Goal: Communication & Community: Answer question/provide support

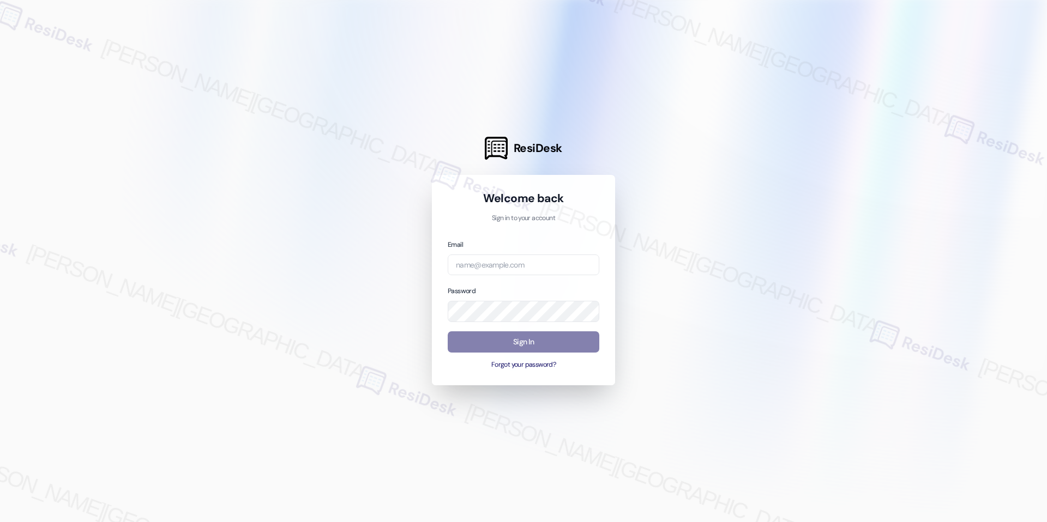
click at [535, 276] on div "Email Password Sign In Forgot your password?" at bounding box center [524, 304] width 152 height 131
click at [534, 260] on input "email" at bounding box center [524, 265] width 152 height 21
type input "automated-surveys-rj_group-raven.forrosuelo@rj_[DOMAIN_NAME]"
click at [560, 291] on div "Password" at bounding box center [524, 303] width 152 height 37
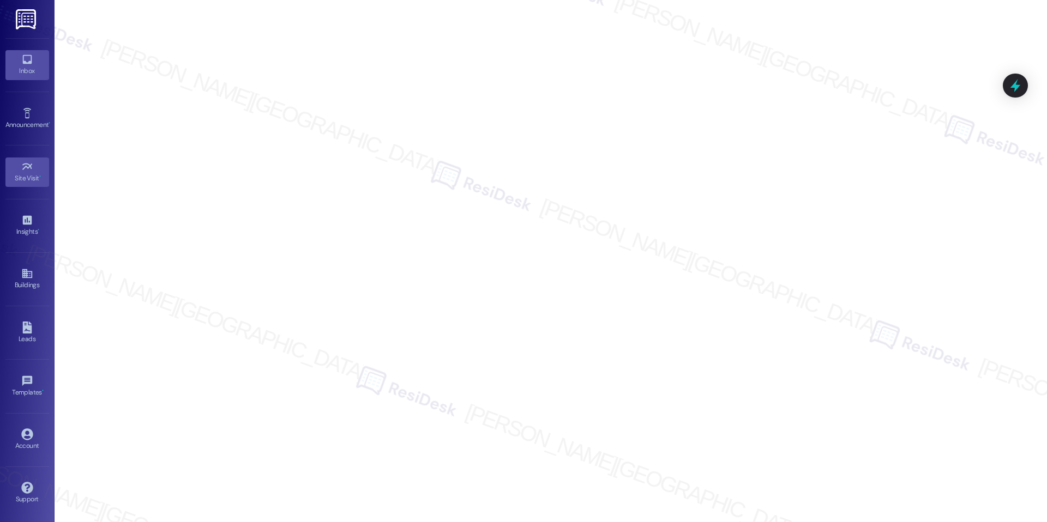
click at [39, 69] on div "Inbox" at bounding box center [27, 70] width 55 height 11
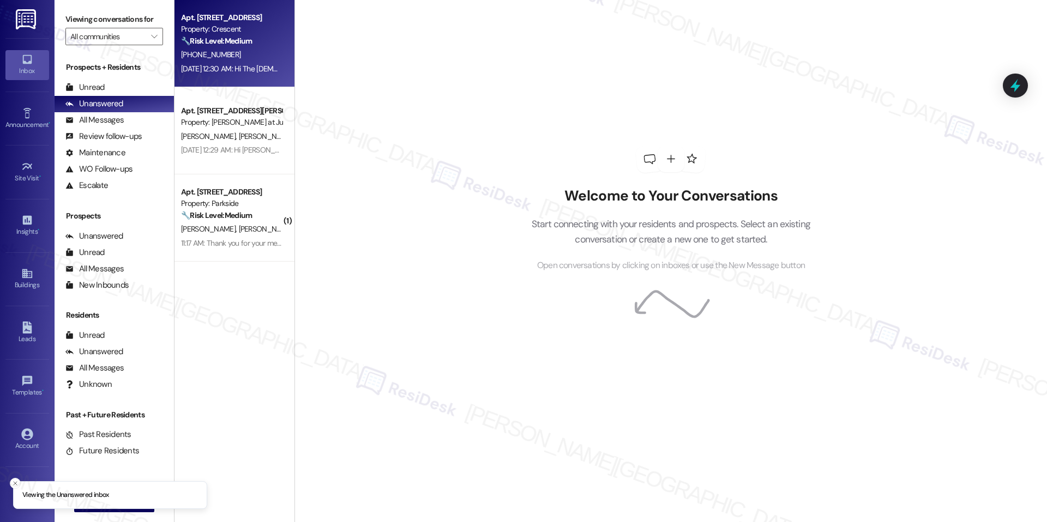
click at [254, 75] on div "[DATE] 12:30 AM: Hi The [DEMOGRAPHIC_DATA][PERSON_NAME], a gentle reminder that…" at bounding box center [231, 69] width 103 height 14
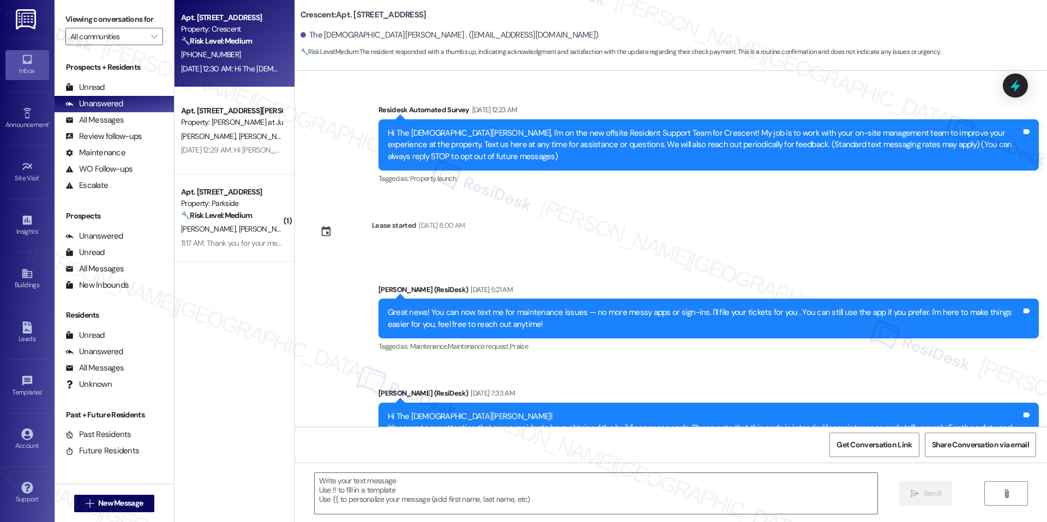
scroll to position [2439, 0]
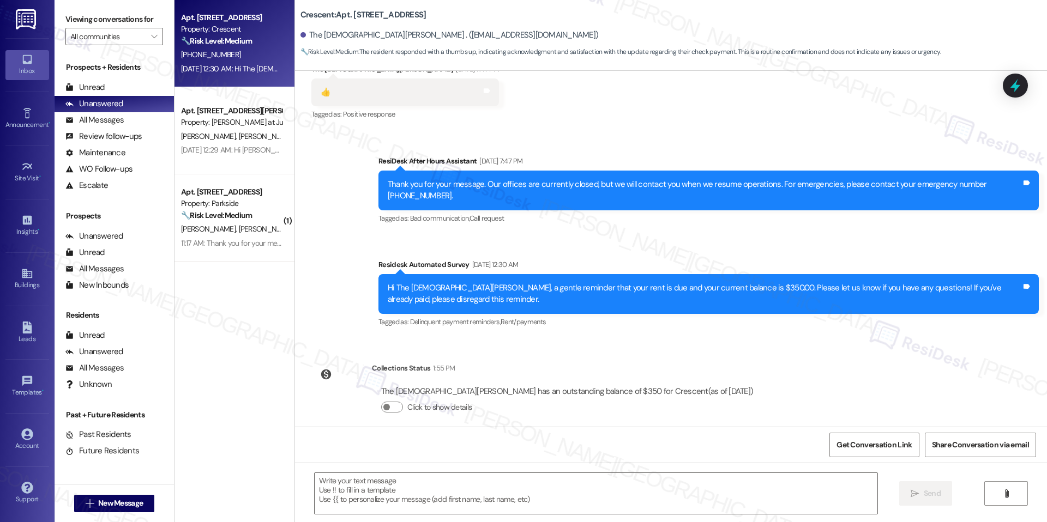
type textarea "Fetching suggested responses. Please feel free to read through the conversation…"
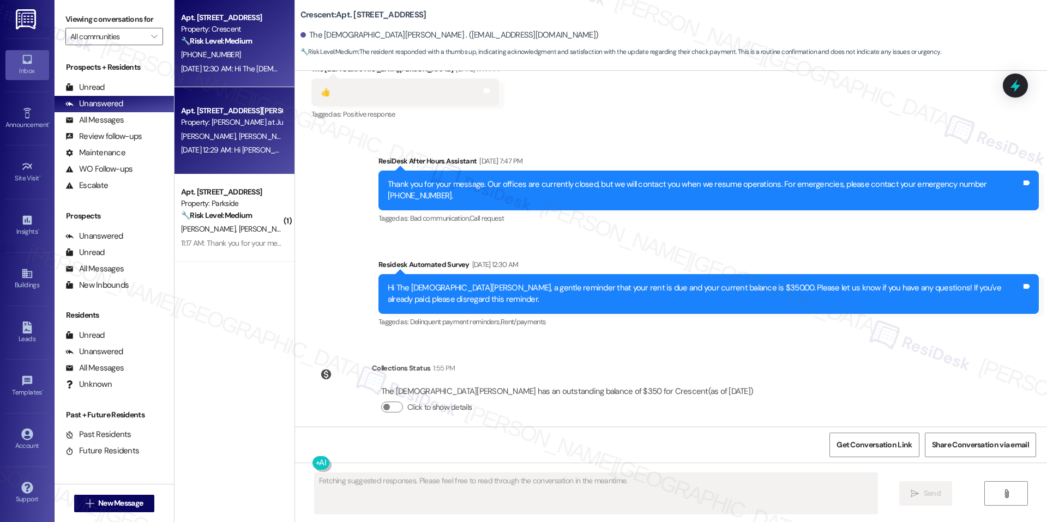
click at [226, 126] on div "Property: [PERSON_NAME] at June Road" at bounding box center [231, 122] width 101 height 11
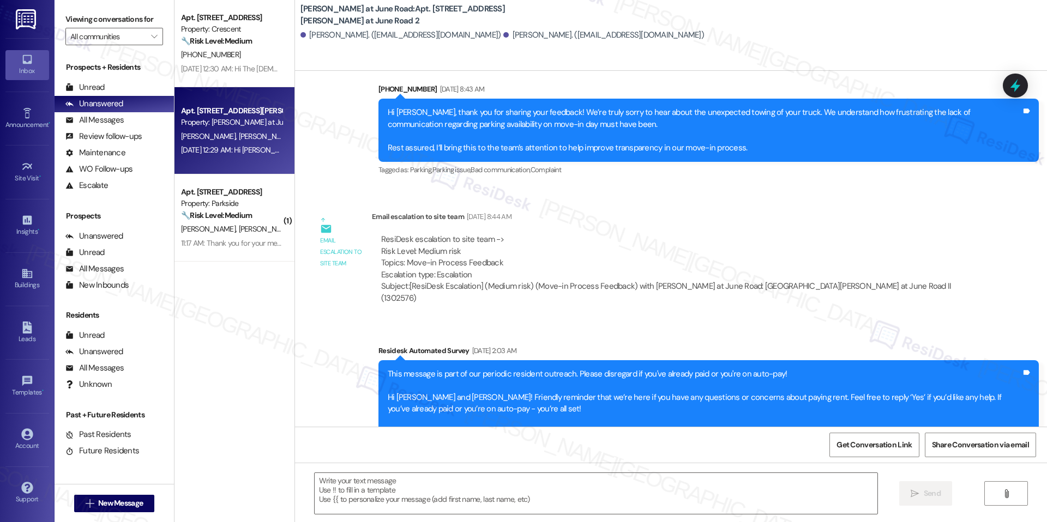
type textarea "Fetching suggested responses. Please feel free to read through the conversation…"
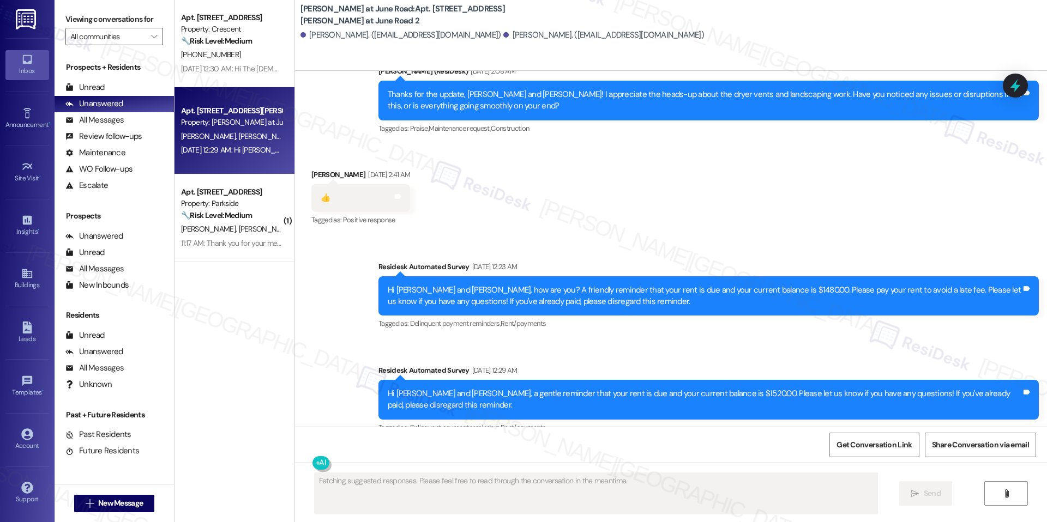
scroll to position [8263, 0]
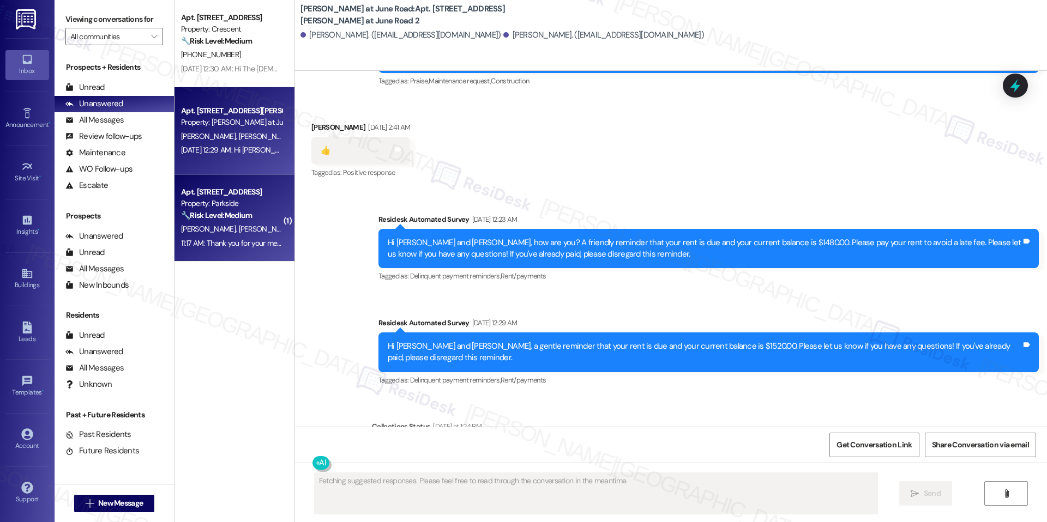
click at [262, 224] on div "[PERSON_NAME] [PERSON_NAME]" at bounding box center [231, 229] width 103 height 14
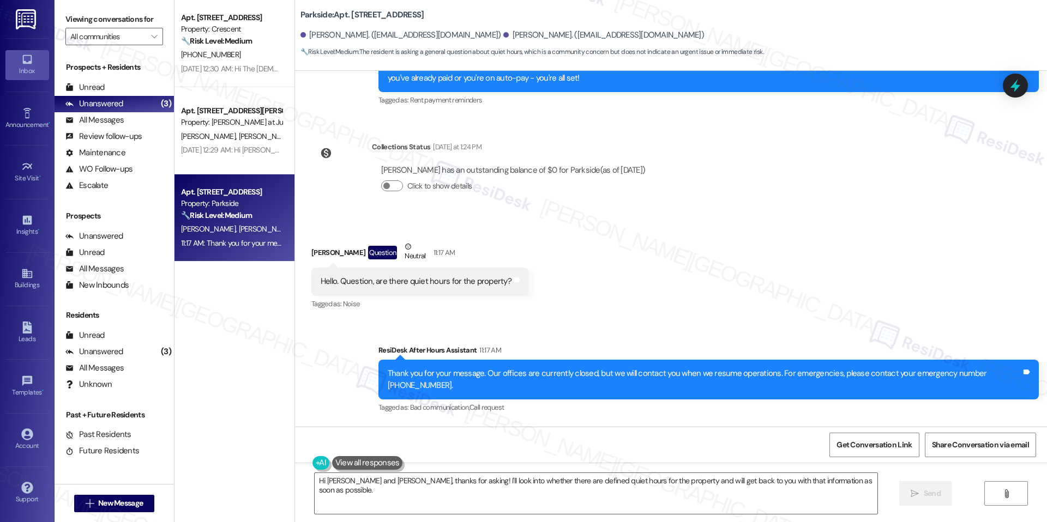
scroll to position [1500, 0]
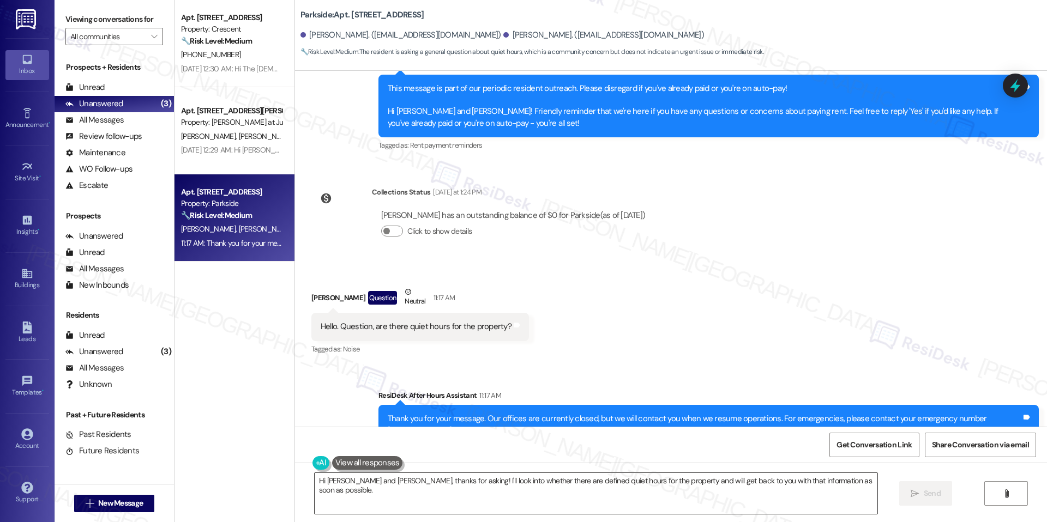
click at [409, 481] on textarea "Hi [PERSON_NAME] and [PERSON_NAME], thanks for asking! I'll look into whether t…" at bounding box center [596, 493] width 563 height 41
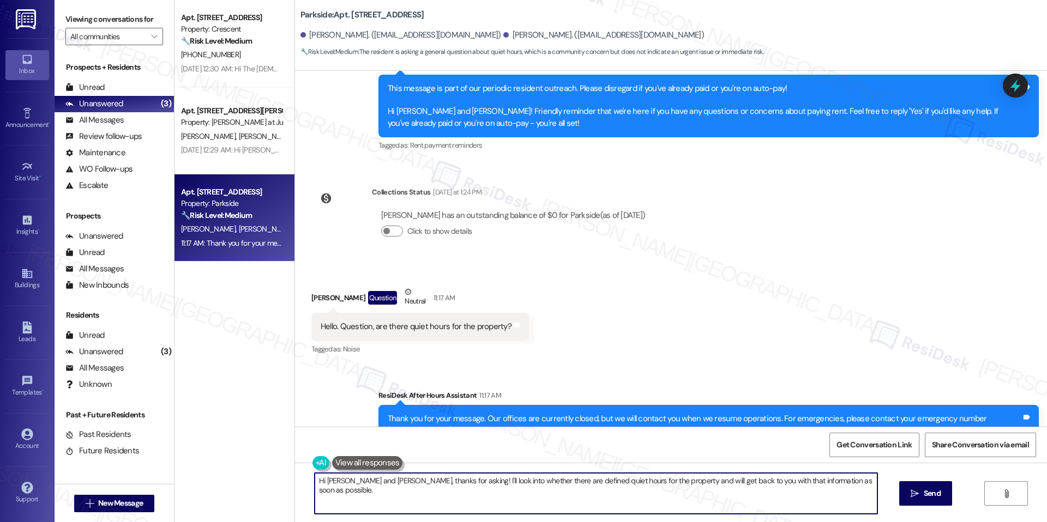
click at [409, 481] on textarea "Hi [PERSON_NAME] and [PERSON_NAME], thanks for asking! I'll look into whether t…" at bounding box center [596, 493] width 563 height 41
paste textarea "[PERSON_NAME], thanks for reaching out! Just to clarify, are you asking about d…"
type textarea "Hi [PERSON_NAME], thanks for reaching out! Just to clarify, are you asking abou…"
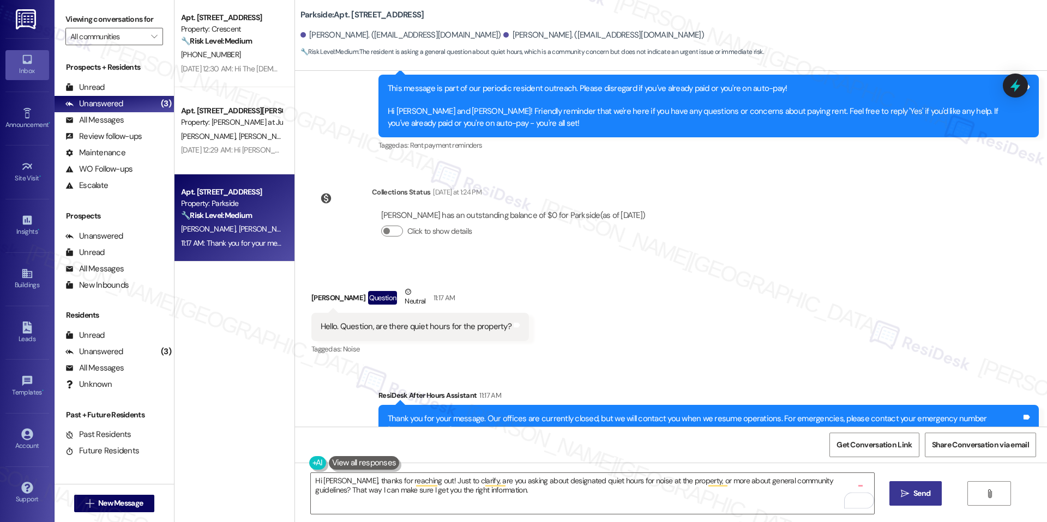
click at [918, 494] on span "Send" at bounding box center [921, 493] width 17 height 11
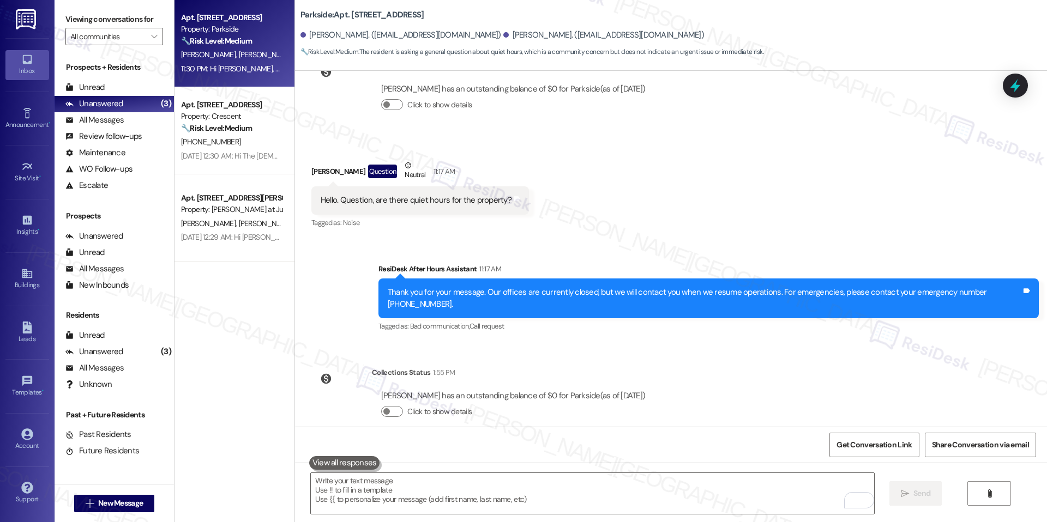
scroll to position [1731, 0]
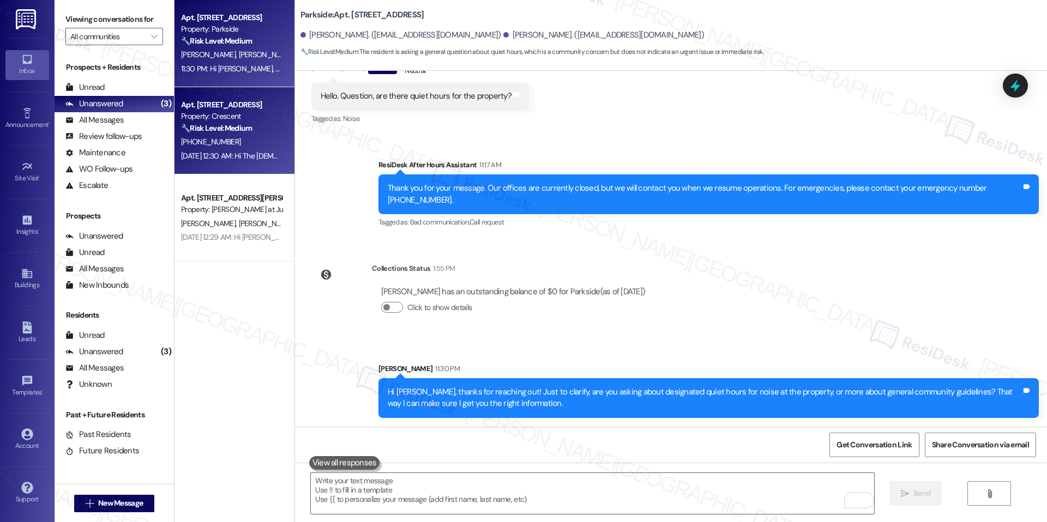
click at [250, 153] on div "[DATE] 12:30 AM: Hi The [DEMOGRAPHIC_DATA][PERSON_NAME], a gentle reminder that…" at bounding box center [561, 156] width 761 height 10
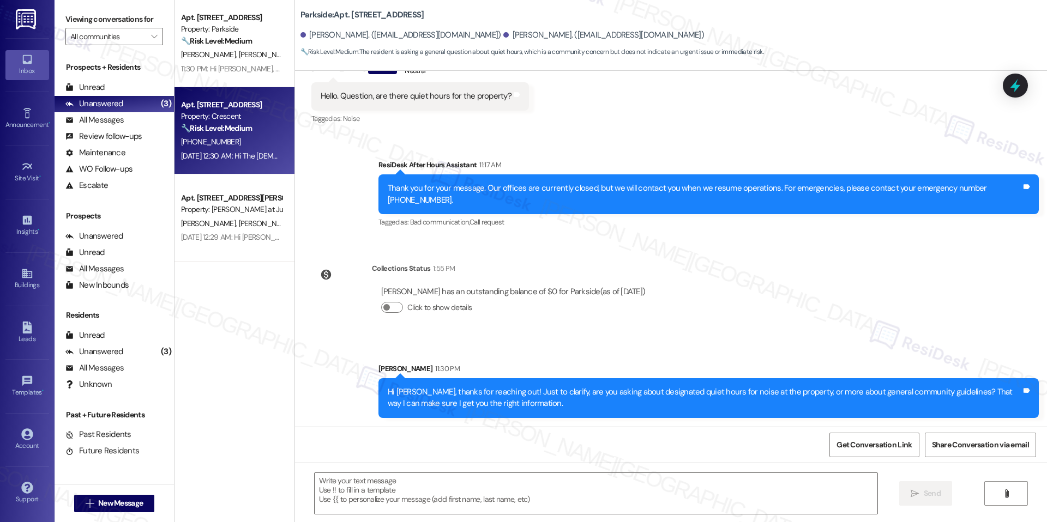
type textarea "Fetching suggested responses. Please feel free to read through the conversation…"
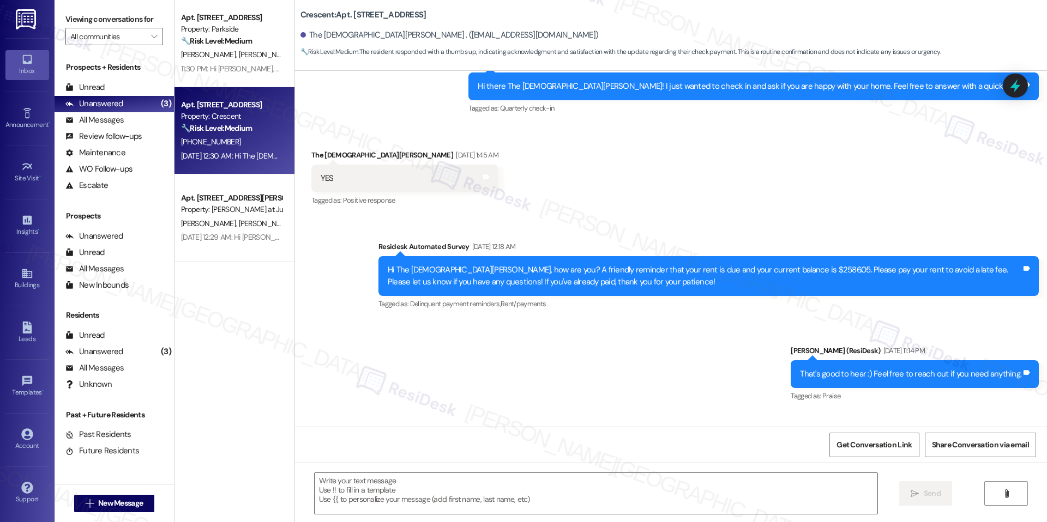
scroll to position [2439, 0]
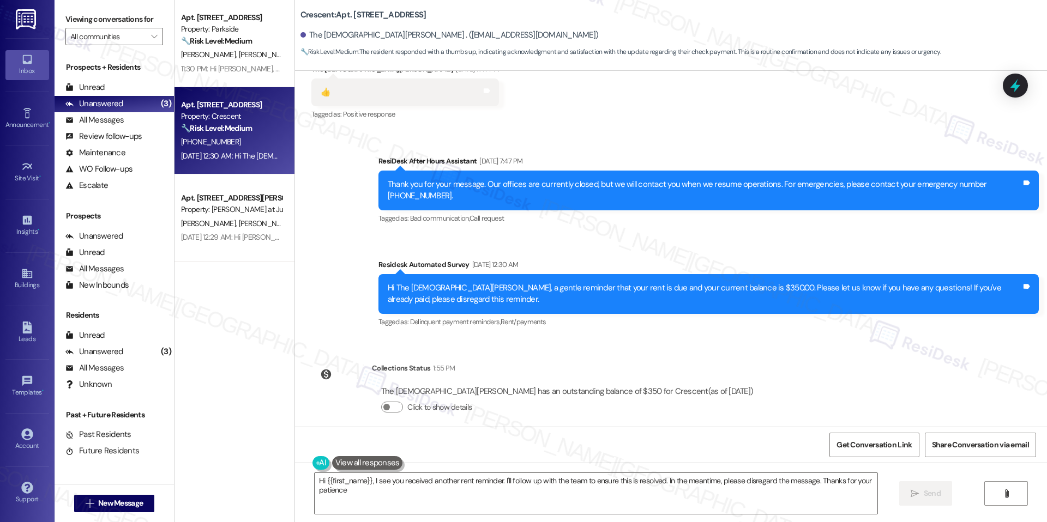
type textarea "Hi {{first_name}}, I see you received another rent reminder. I'll follow up wit…"
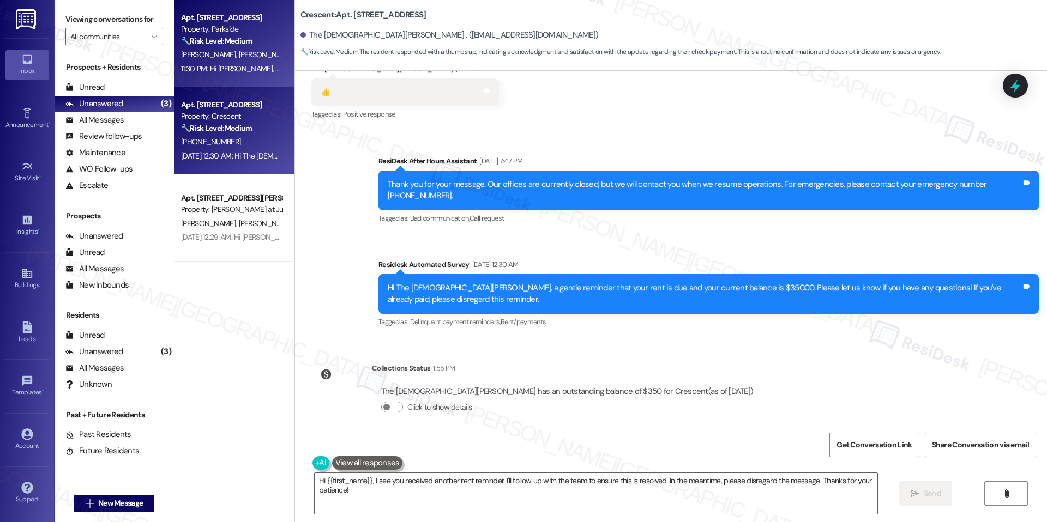
click at [212, 26] on div "Property: Parkside" at bounding box center [231, 28] width 101 height 11
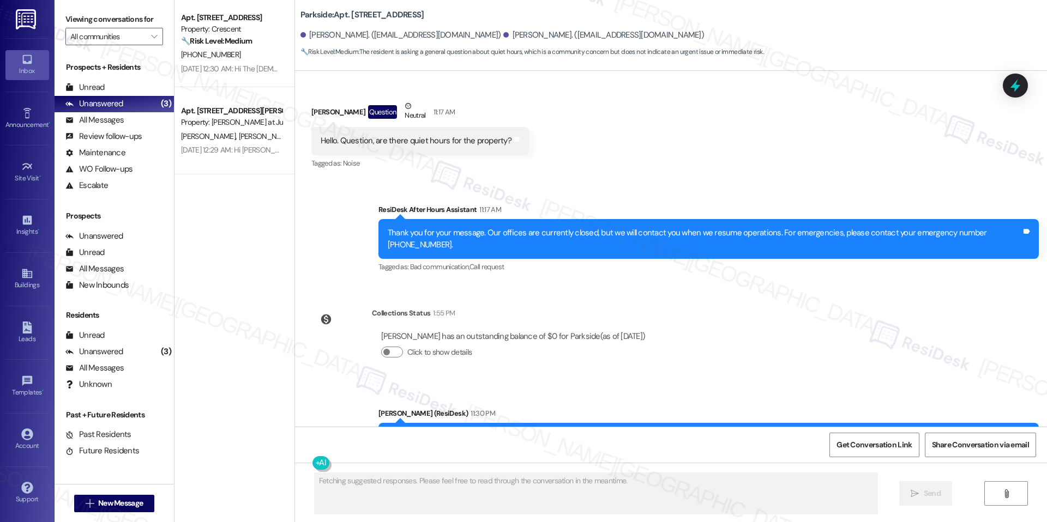
scroll to position [1746, 0]
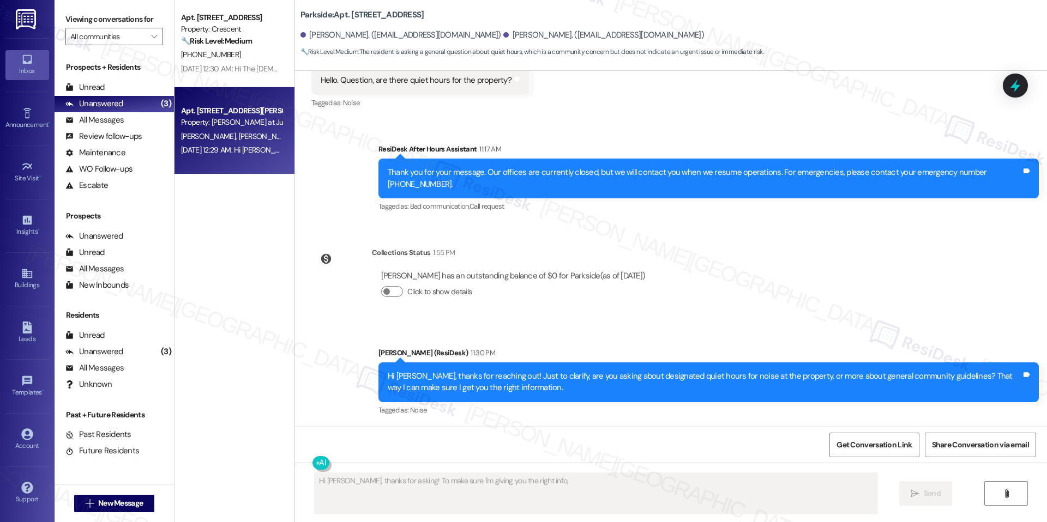
type textarea "Hi [PERSON_NAME], thanks for asking! To make sure I'm giving you the right info…"
click at [233, 115] on div "Apt. [STREET_ADDRESS][PERSON_NAME] at June Road 2" at bounding box center [231, 110] width 101 height 11
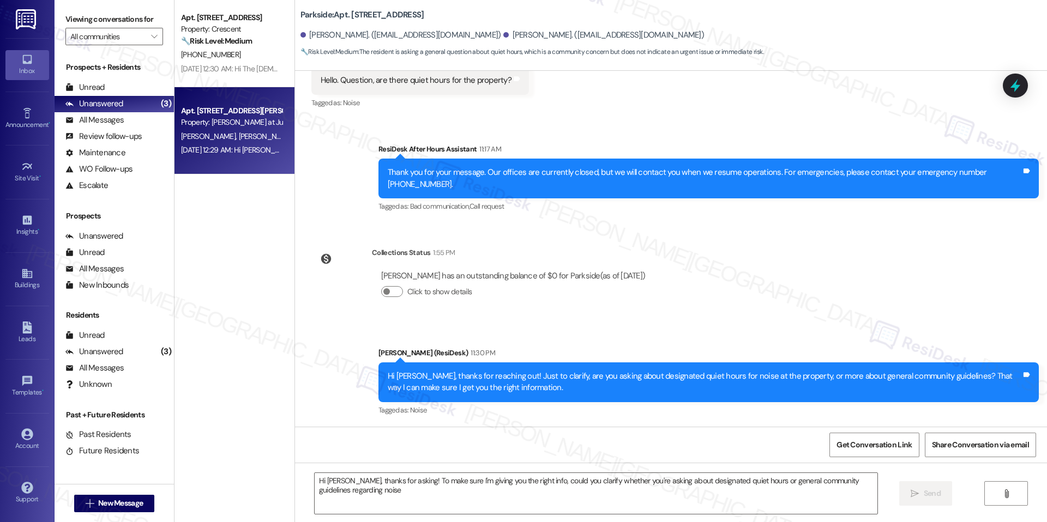
type textarea "Hi [PERSON_NAME], thanks for asking! To make sure I'm giving you the right info…"
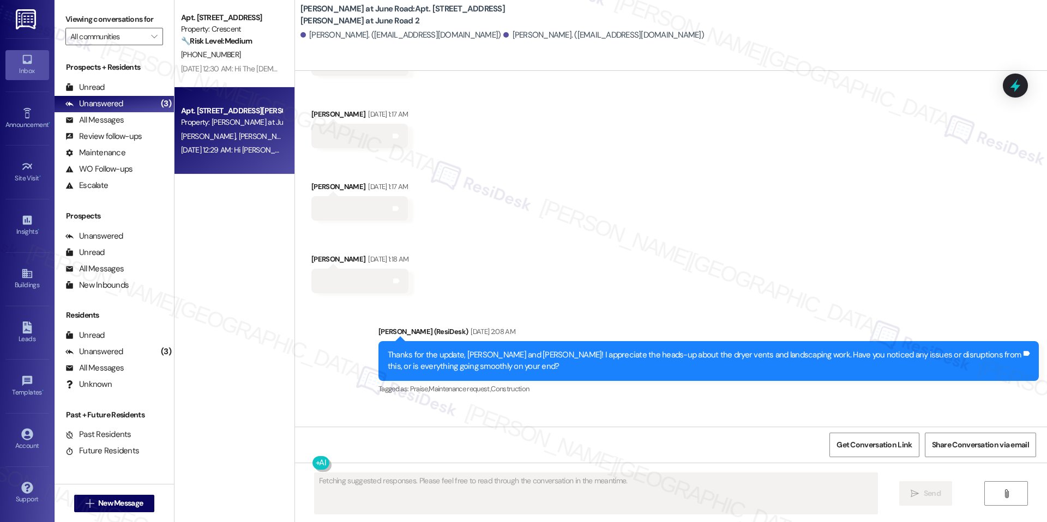
scroll to position [8263, 0]
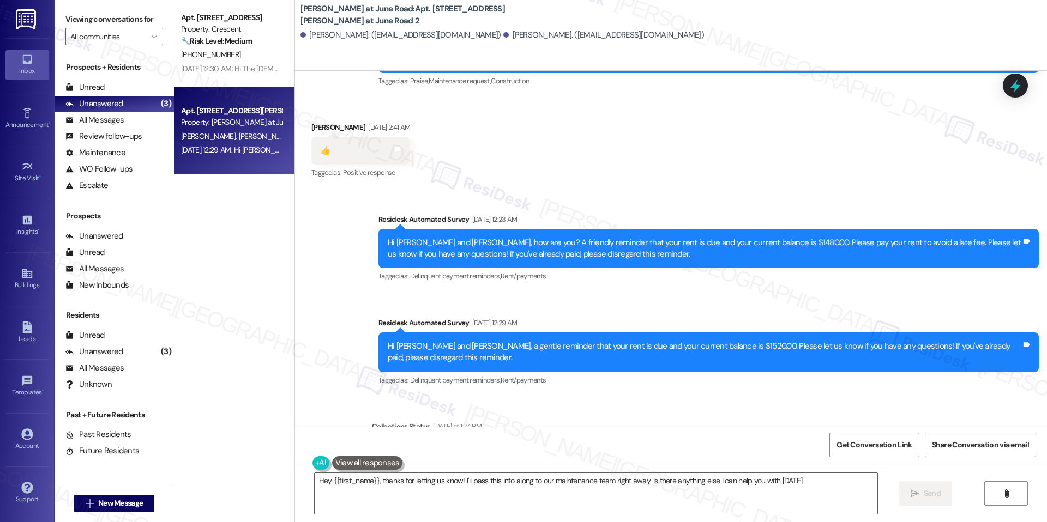
type textarea "Hey {{first_name}}, thanks for letting us know! I'll pass this info along to ou…"
